Goal: Transaction & Acquisition: Purchase product/service

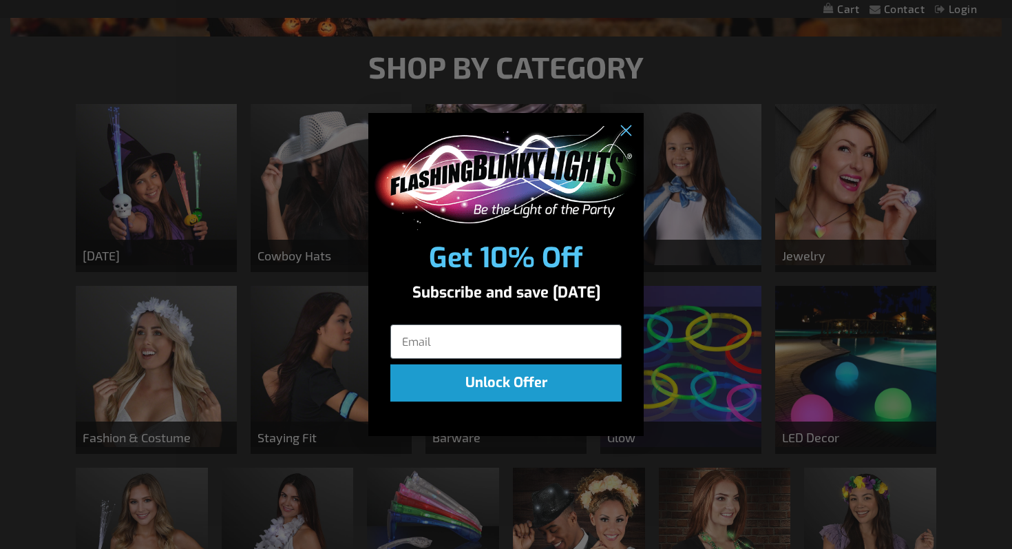
scroll to position [405, 0]
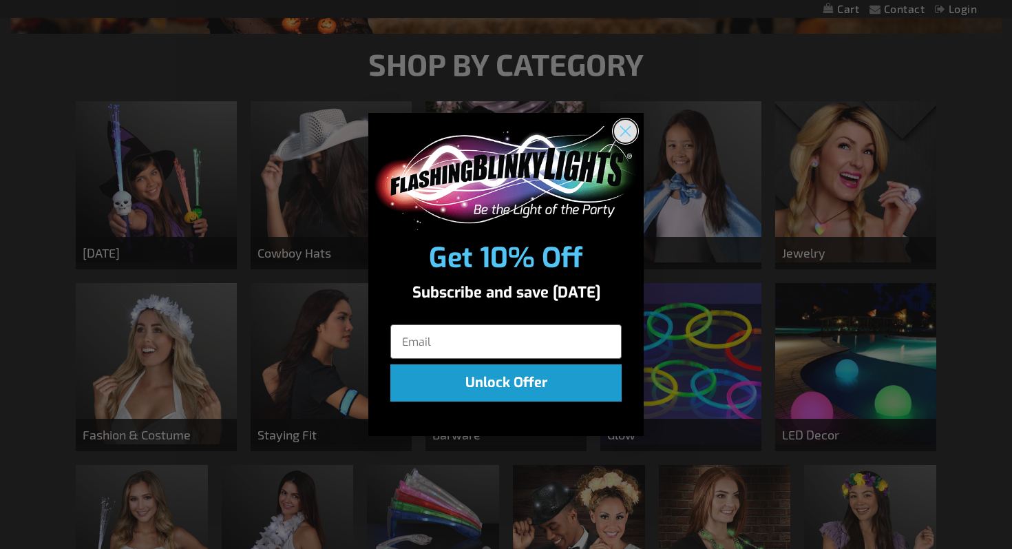
click at [629, 133] on circle "Close dialog" at bounding box center [625, 131] width 23 height 23
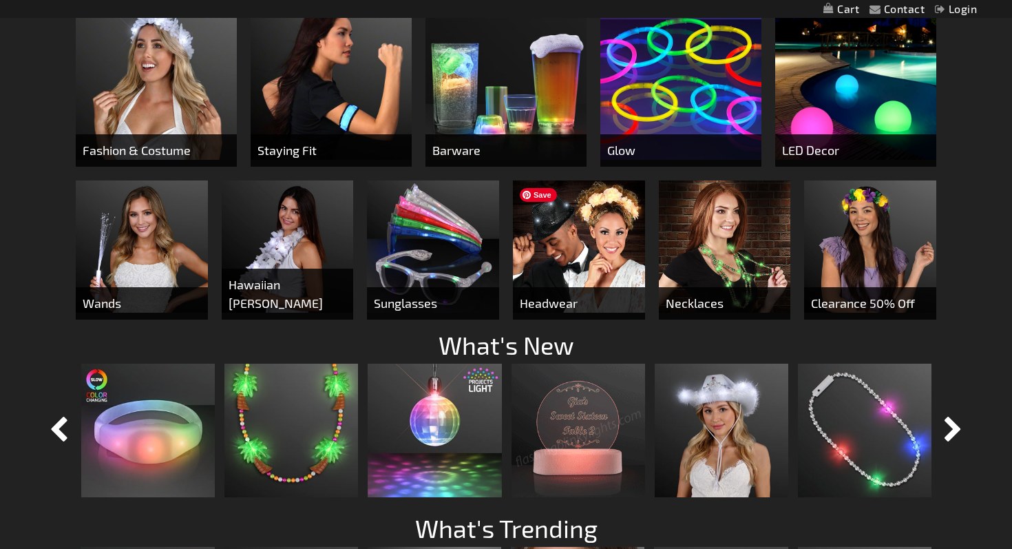
scroll to position [694, 0]
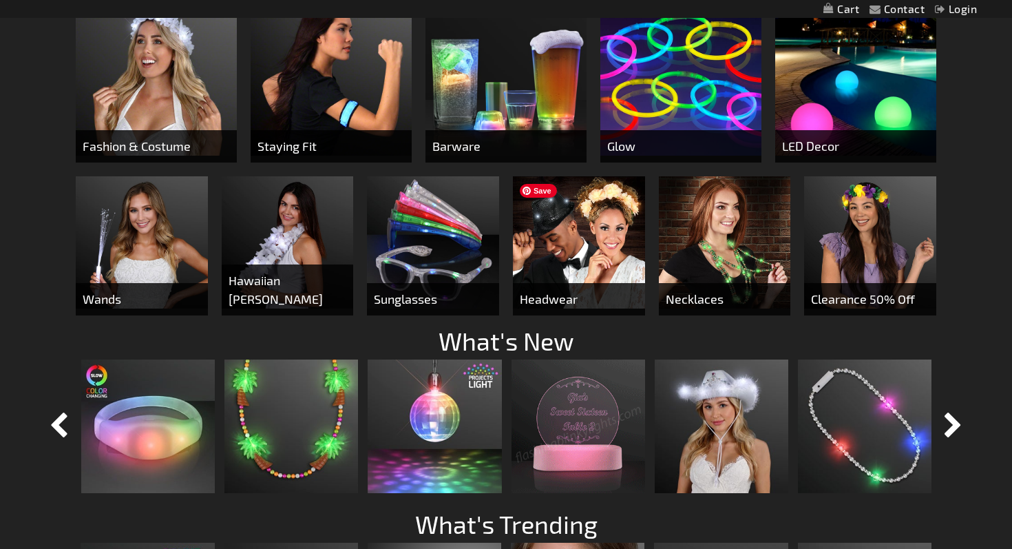
click at [614, 248] on img at bounding box center [579, 242] width 132 height 132
click at [720, 241] on img at bounding box center [725, 242] width 132 height 132
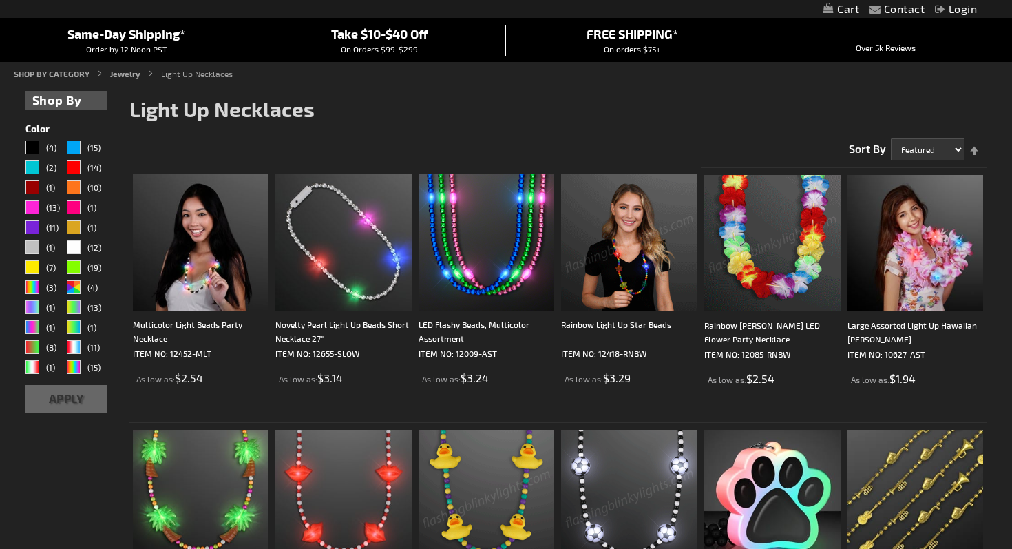
scroll to position [157, 0]
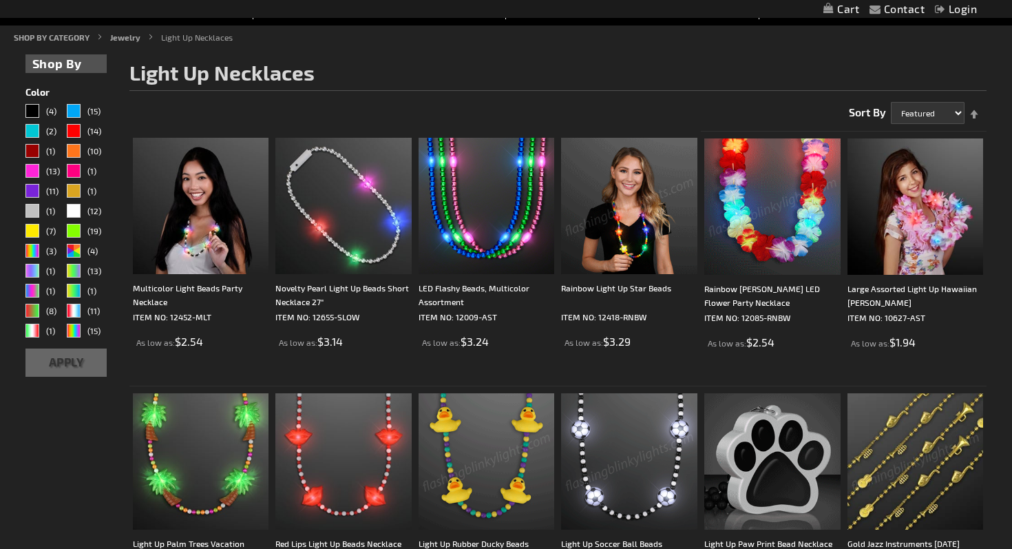
click at [922, 462] on img at bounding box center [916, 461] width 136 height 136
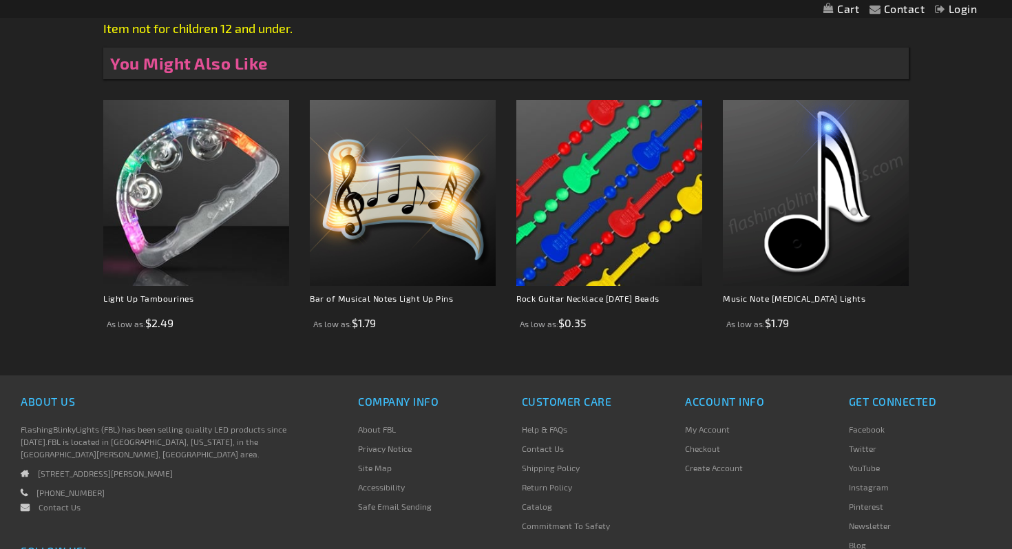
scroll to position [780, 0]
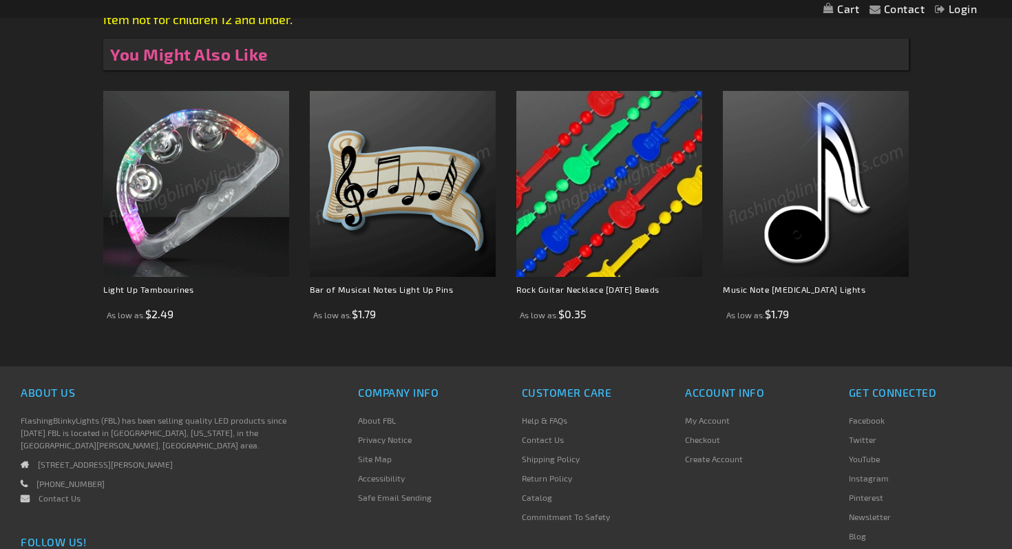
click at [200, 196] on img at bounding box center [196, 184] width 186 height 186
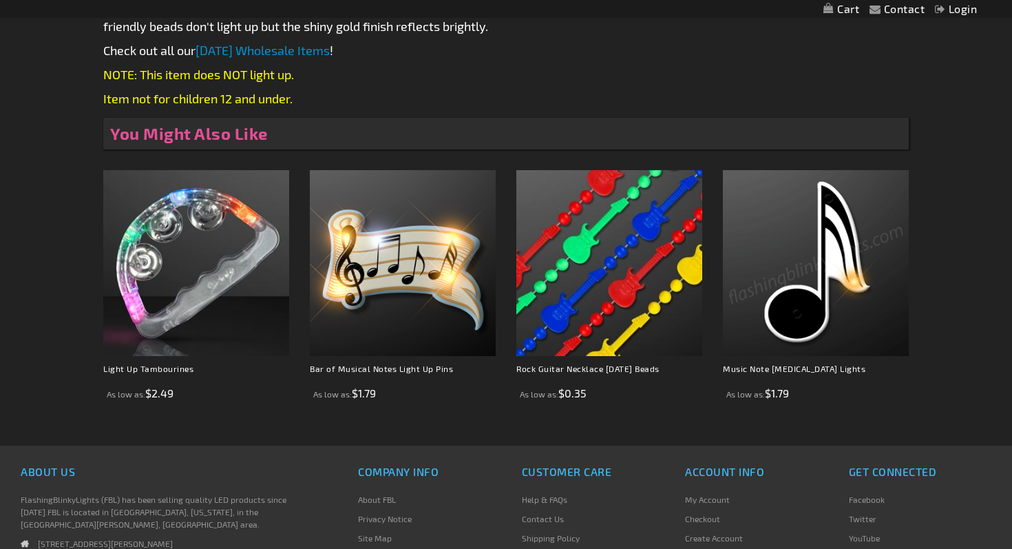
scroll to position [704, 0]
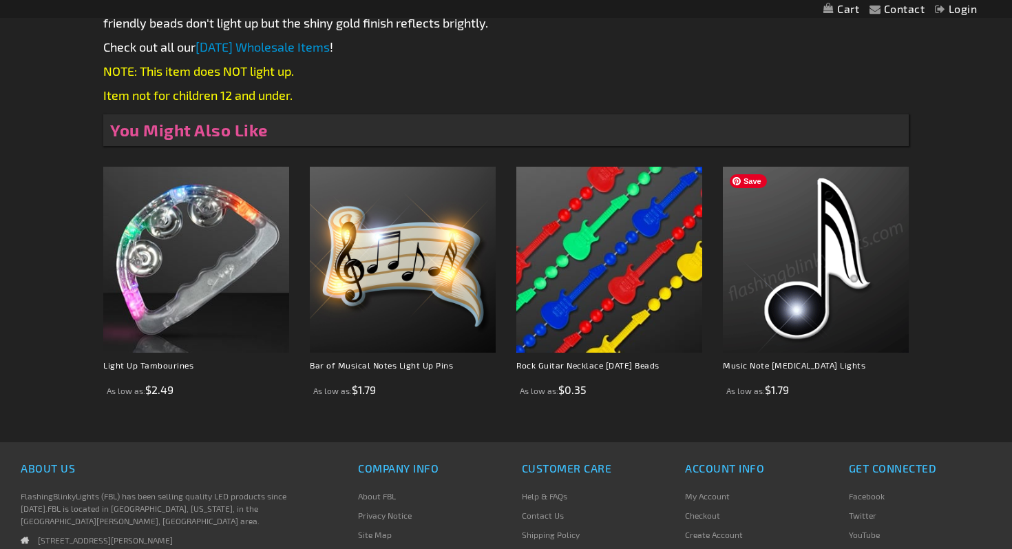
click at [797, 313] on img at bounding box center [816, 260] width 186 height 186
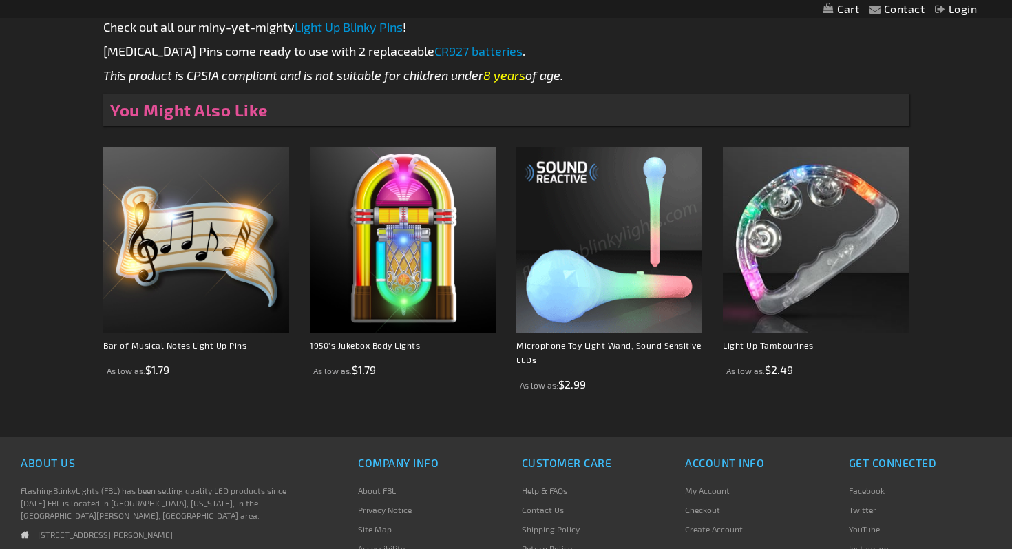
scroll to position [829, 0]
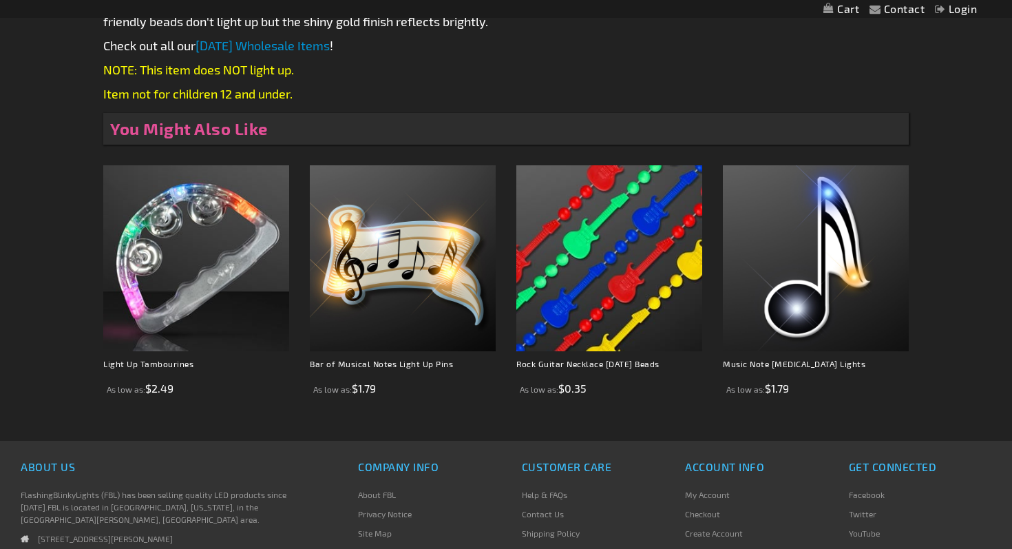
scroll to position [704, 0]
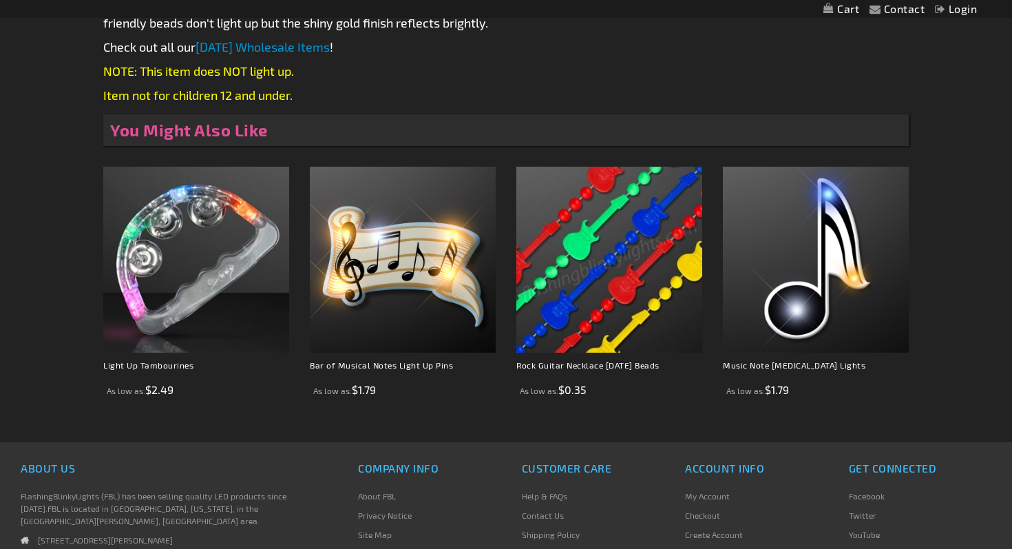
click at [596, 275] on img at bounding box center [610, 260] width 186 height 186
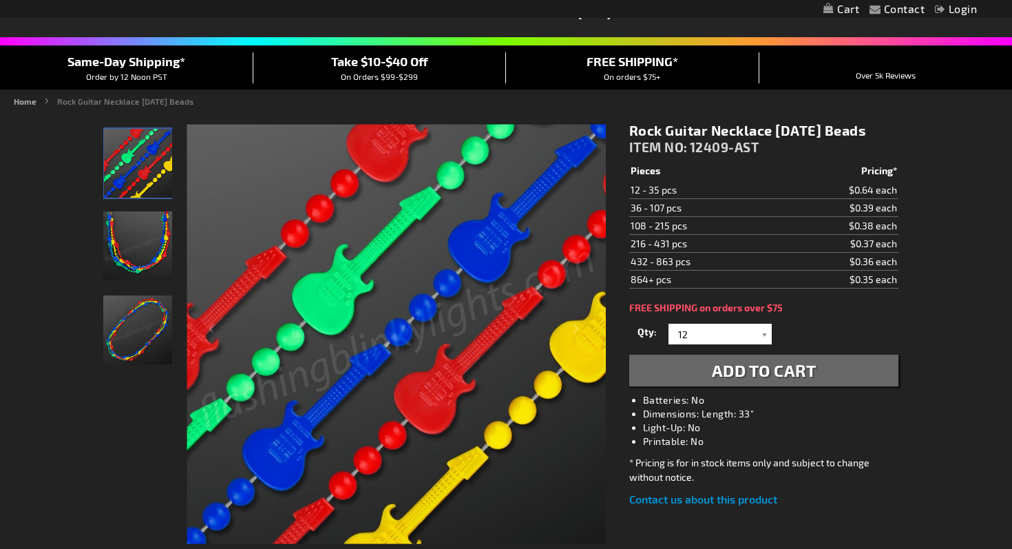
scroll to position [92, 0]
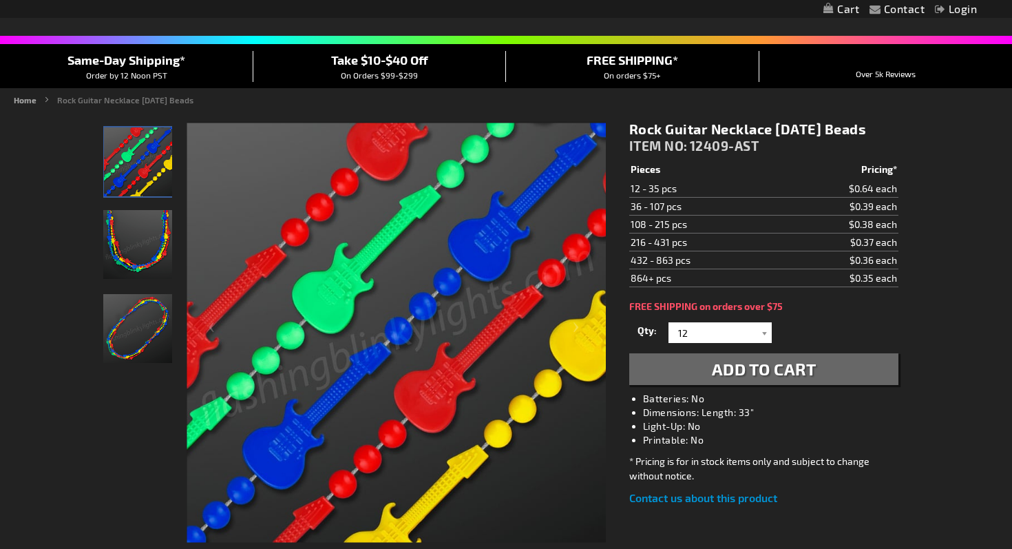
click at [147, 258] on img "Rock Guitar Mardi Gras Beads" at bounding box center [137, 244] width 69 height 69
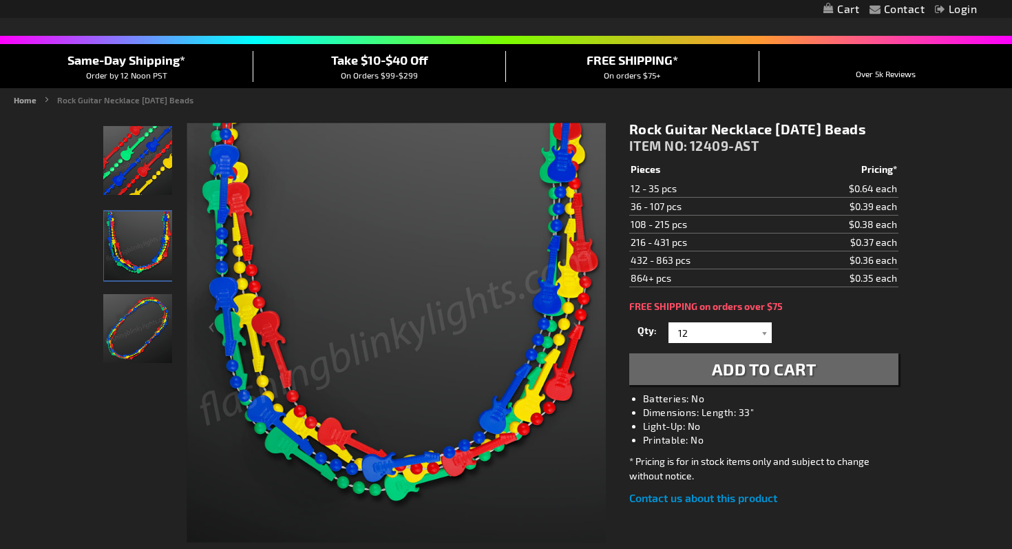
click at [133, 338] on img "Rock Guitar Mardi Gras Beads" at bounding box center [137, 328] width 69 height 69
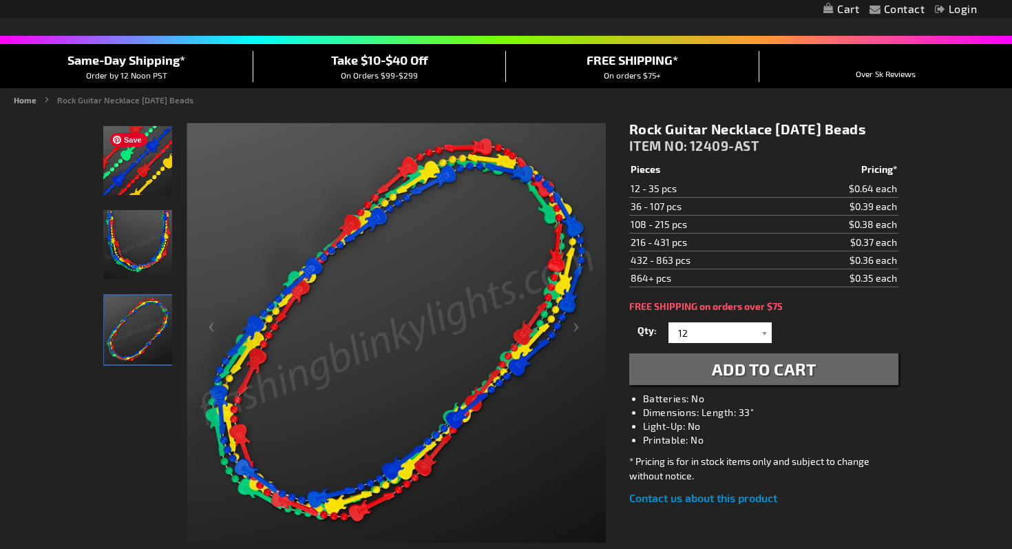
click at [132, 161] on img "Rock Guitar Mardi Gras Beads" at bounding box center [137, 160] width 69 height 69
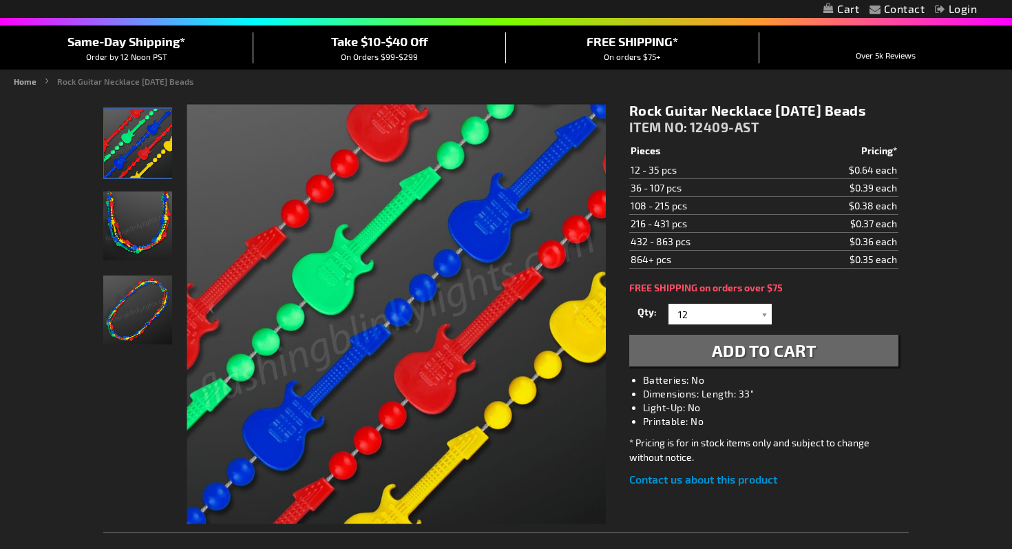
scroll to position [0, 0]
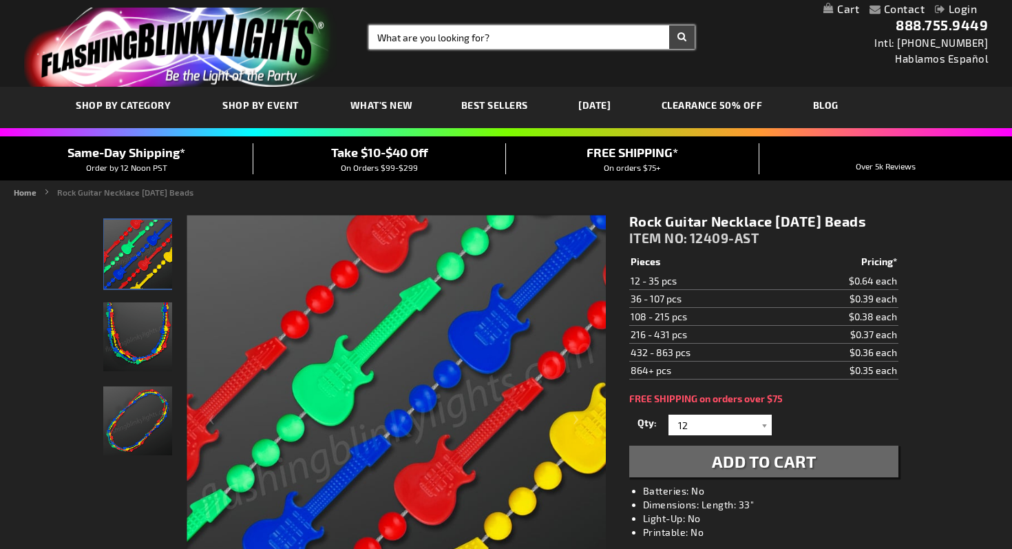
click at [580, 37] on input "Search" at bounding box center [532, 36] width 326 height 23
type input "clock"
click at [669, 25] on button "Search" at bounding box center [681, 36] width 25 height 23
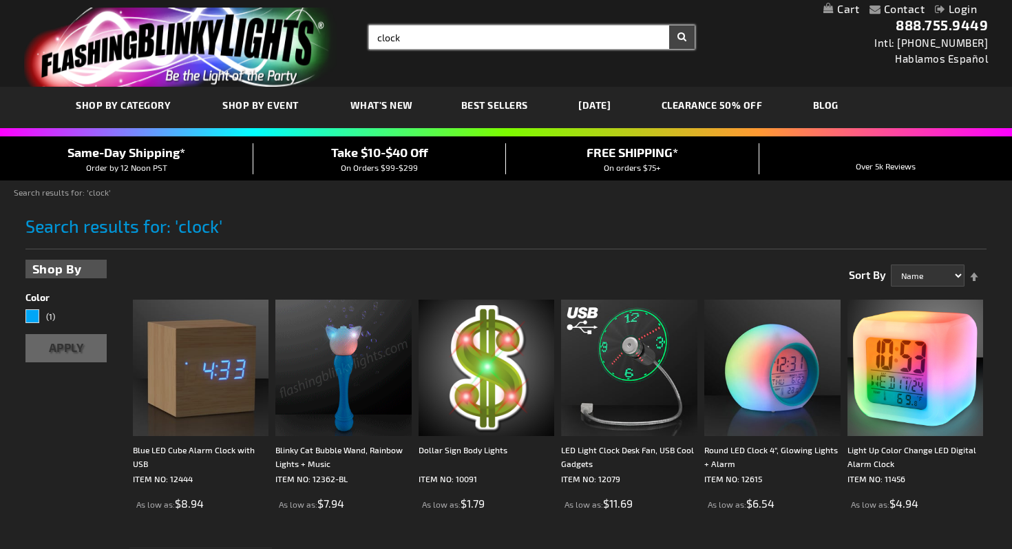
click at [494, 35] on input "clock" at bounding box center [532, 36] width 326 height 23
type input "watch"
click at [669, 25] on button "Search" at bounding box center [681, 36] width 25 height 23
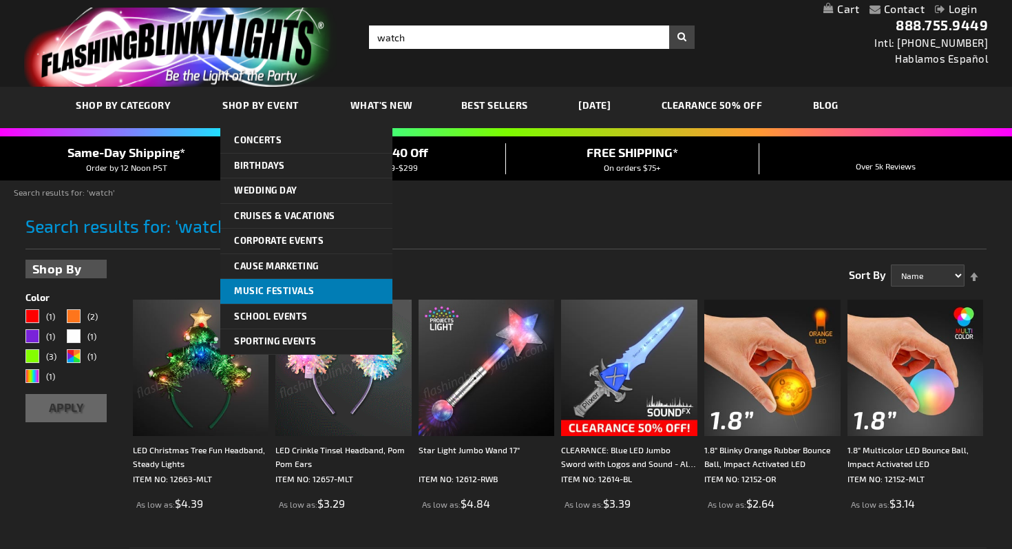
click at [264, 299] on link "Music Festivals" at bounding box center [306, 291] width 172 height 25
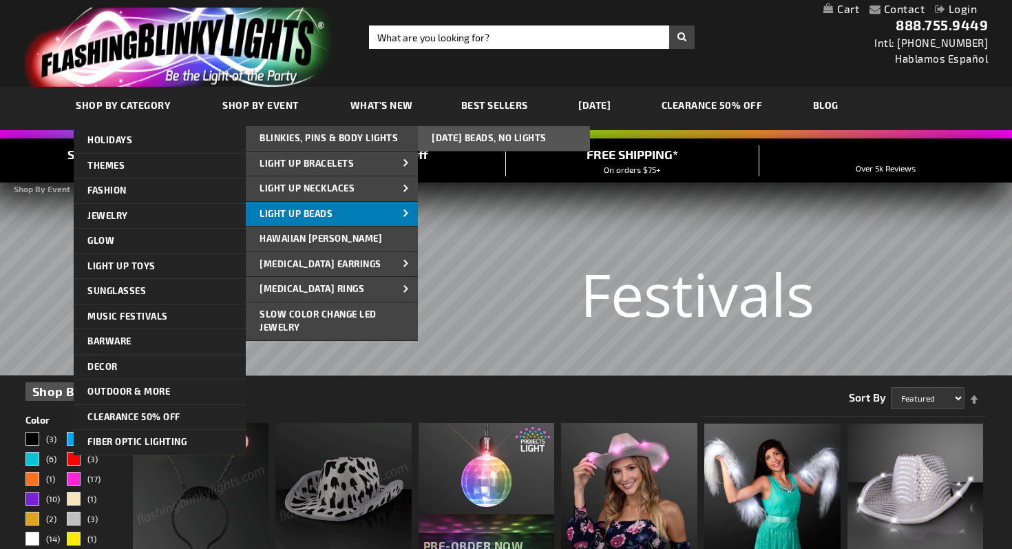
click at [262, 213] on span "Light Up Beads" at bounding box center [296, 213] width 73 height 11
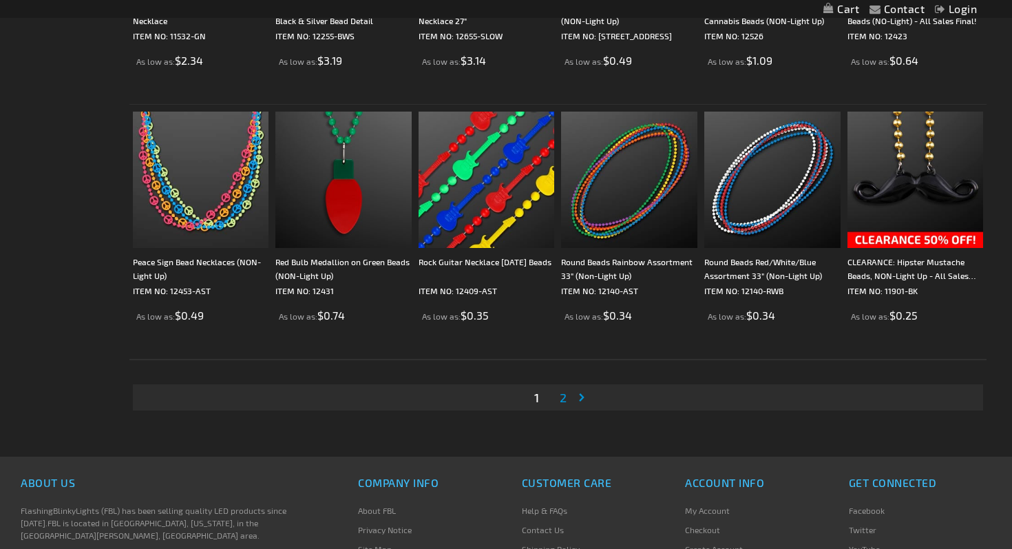
scroll to position [2616, 0]
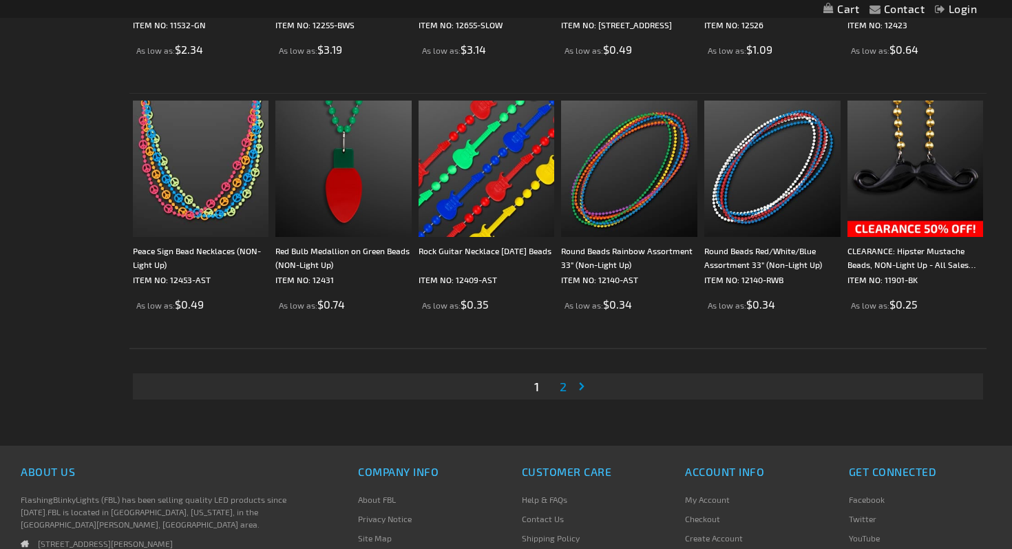
click at [583, 388] on link "Page Next" at bounding box center [585, 386] width 14 height 21
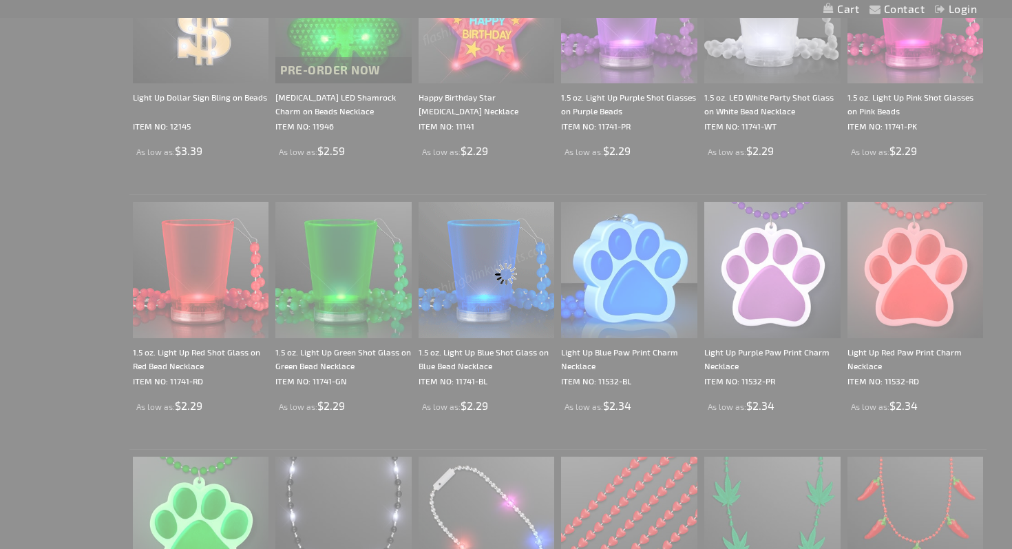
scroll to position [602, 0]
